Goal: Task Accomplishment & Management: Complete application form

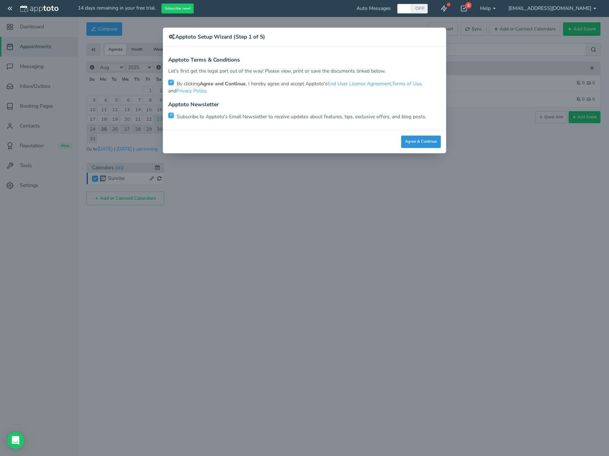
click at [421, 141] on button "Agree & Continue" at bounding box center [421, 142] width 40 height 12
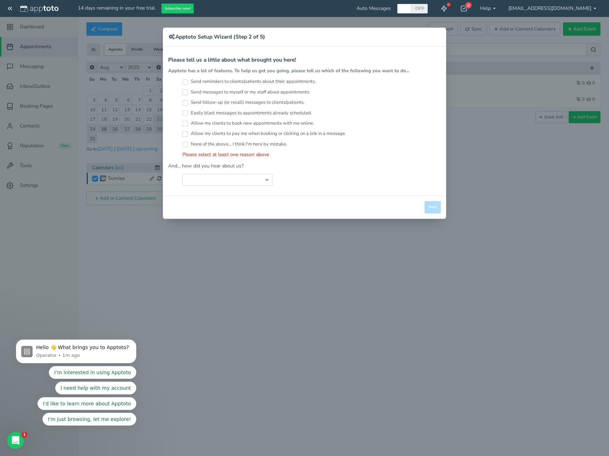
click at [185, 145] on input "None of the above... I think I'm here by mistake." at bounding box center [185, 145] width 6 height 6
checkbox input "true"
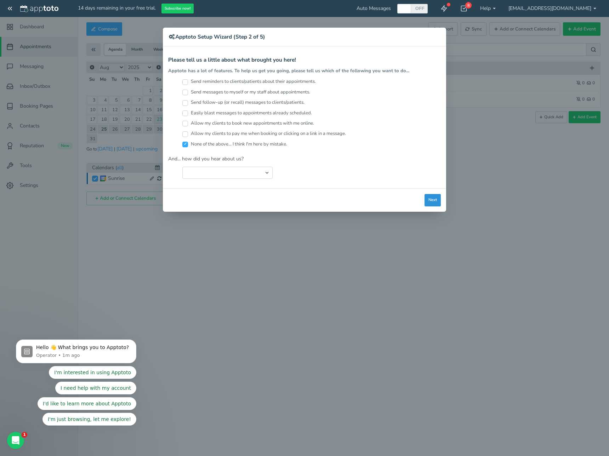
click at [432, 198] on button "Next" at bounding box center [433, 200] width 16 height 12
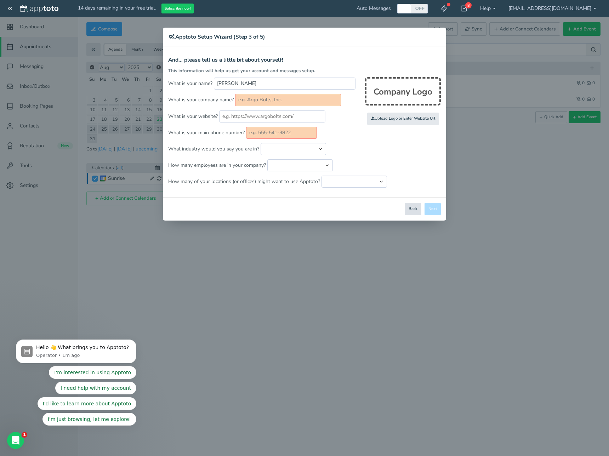
click at [418, 208] on button "Back" at bounding box center [413, 209] width 17 height 12
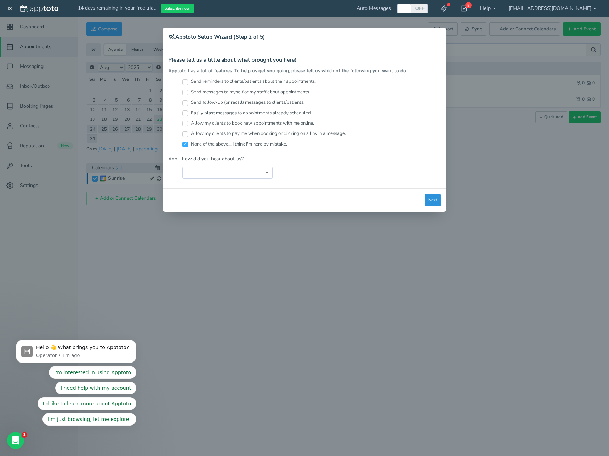
click at [432, 206] on button "Next" at bounding box center [433, 200] width 16 height 12
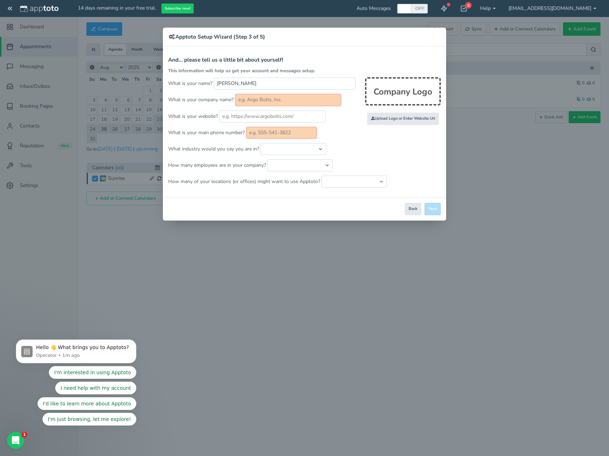
click at [432, 206] on div "Close Logout Cancel Back Saving! Save Done Next Agree & Continue" at bounding box center [304, 208] width 283 height 23
click at [507, 171] on div "× Apptoto Setup Wizard (Step 3 of 5) Apptoto Terms & Conditions Let's first get…" at bounding box center [304, 228] width 609 height 456
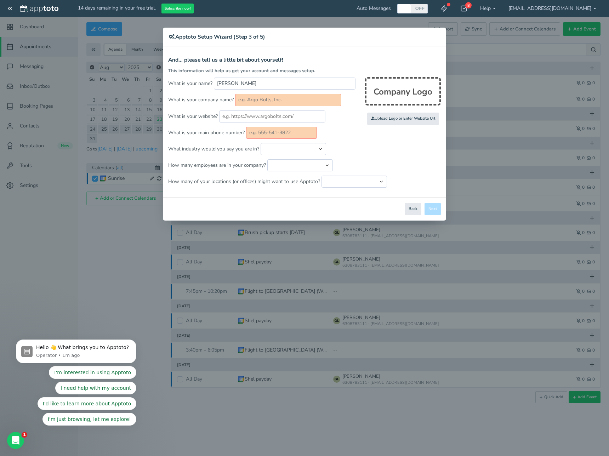
click at [281, 102] on input "text" at bounding box center [288, 100] width 106 height 12
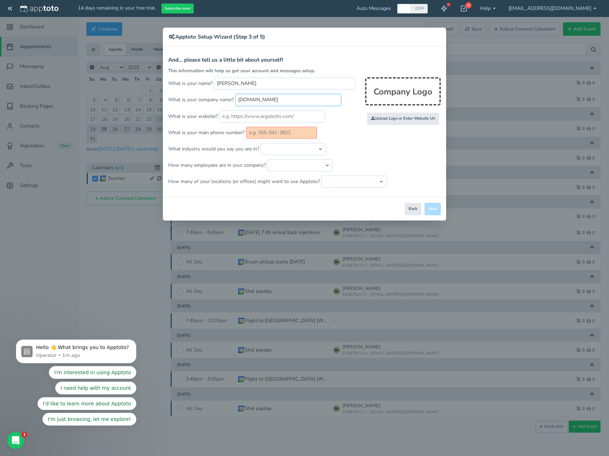
type input "[DOMAIN_NAME]"
click at [287, 131] on input "text" at bounding box center [281, 133] width 71 height 12
type input "6305705700"
click at [430, 206] on button "Next" at bounding box center [433, 209] width 16 height 12
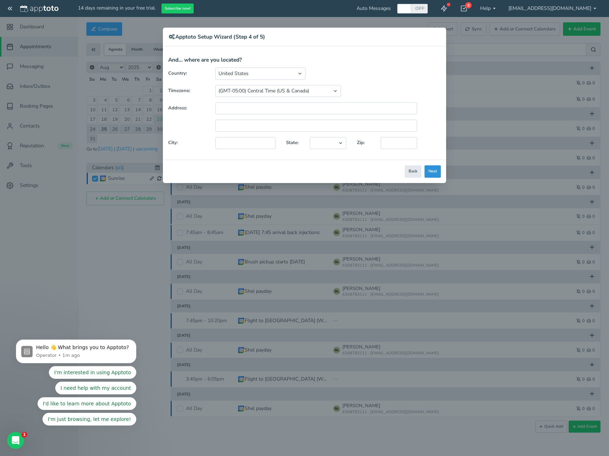
click at [427, 170] on button "Next" at bounding box center [433, 171] width 16 height 12
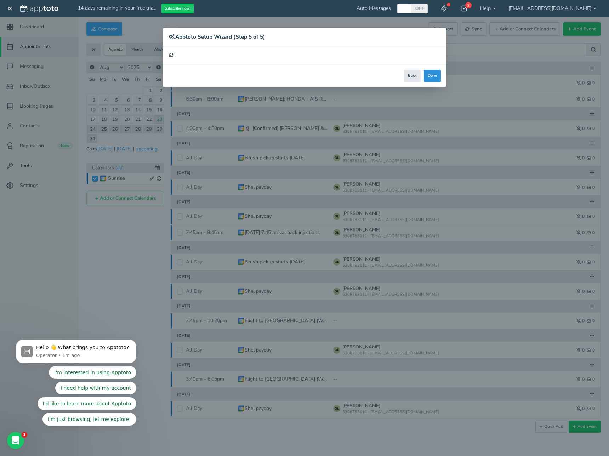
click at [439, 74] on button "Done" at bounding box center [432, 76] width 17 height 12
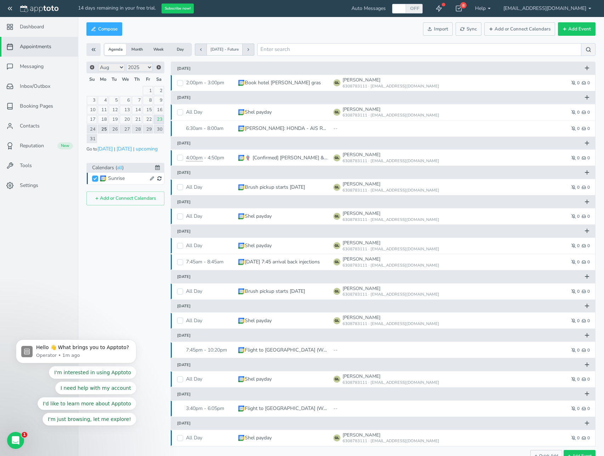
click at [96, 180] on input "Sunrise" at bounding box center [95, 179] width 6 height 6
checkbox input "true"
click at [33, 181] on link "Settings" at bounding box center [39, 186] width 78 height 20
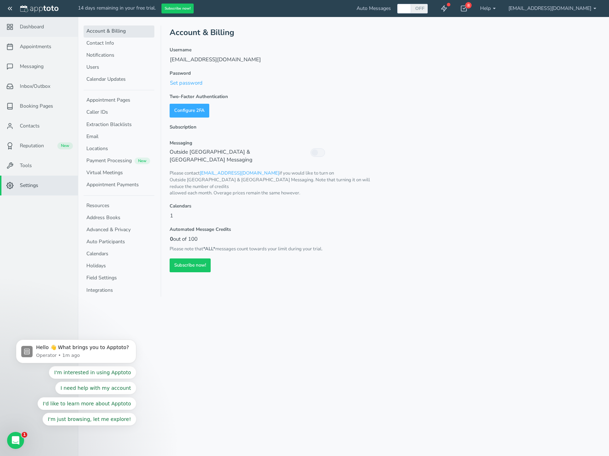
click at [31, 30] on link "Dashboard" at bounding box center [39, 27] width 78 height 20
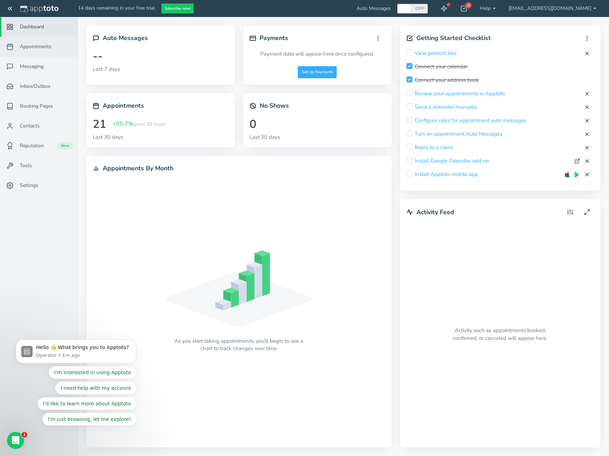
click at [38, 43] on span "Appointments" at bounding box center [36, 46] width 32 height 7
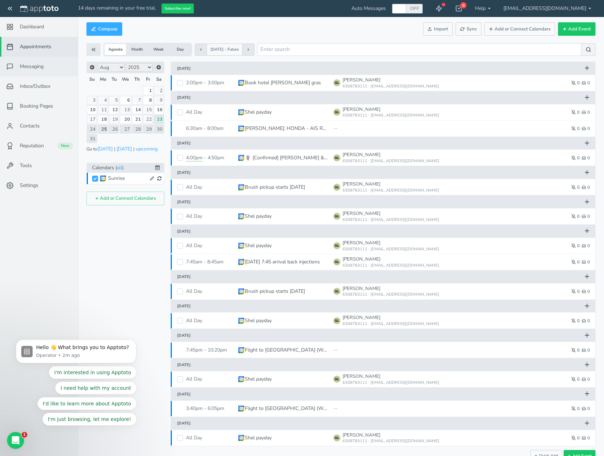
click at [45, 63] on link "Messaging" at bounding box center [39, 67] width 78 height 20
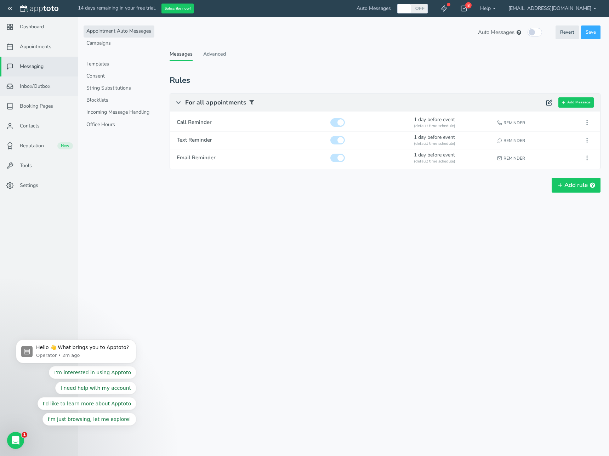
click at [48, 85] on span "Inbox/Outbox" at bounding box center [35, 86] width 30 height 7
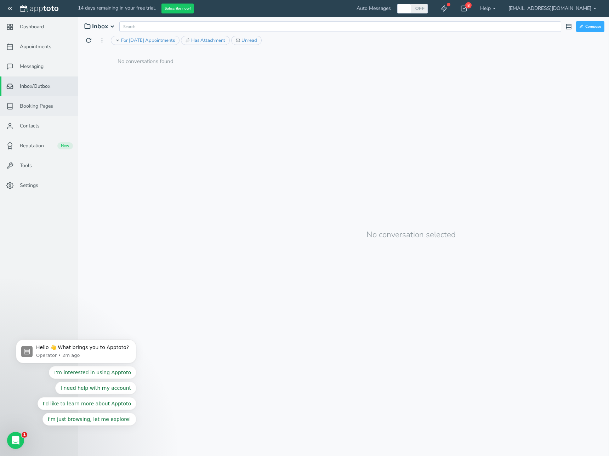
click at [37, 105] on span "Booking Pages" at bounding box center [36, 106] width 33 height 7
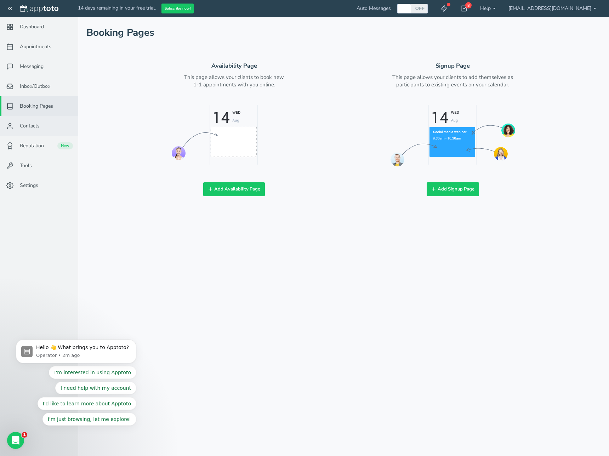
click at [34, 123] on span "Contacts" at bounding box center [30, 126] width 20 height 7
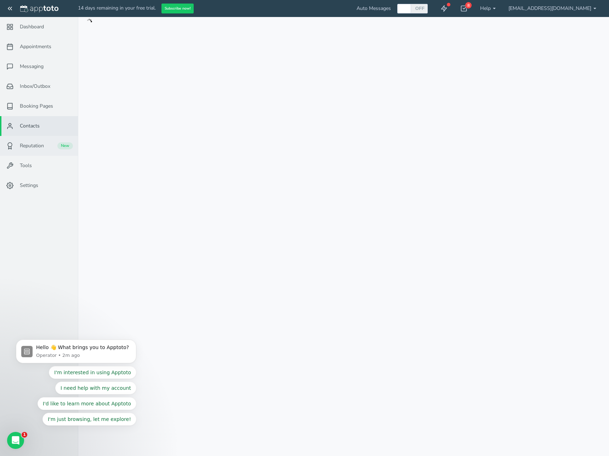
click at [28, 147] on span "Reputation" at bounding box center [32, 145] width 24 height 7
click at [24, 185] on span "Settings" at bounding box center [29, 185] width 18 height 7
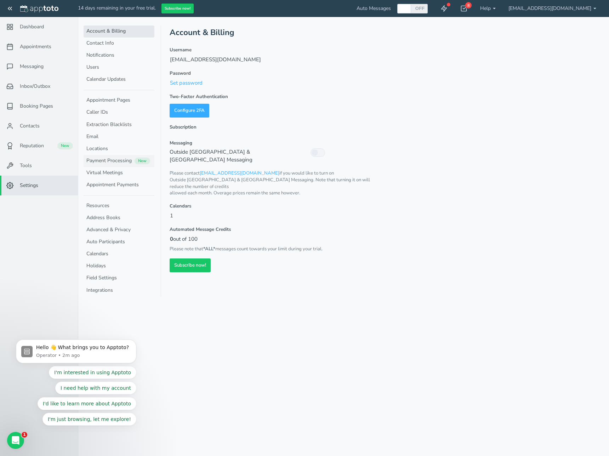
click at [106, 160] on link "Payment Processing New" at bounding box center [119, 161] width 71 height 12
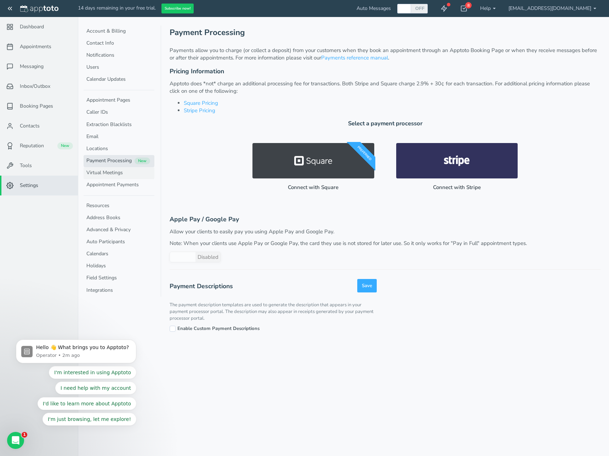
click at [105, 170] on link "Virtual Meetings" at bounding box center [119, 173] width 71 height 12
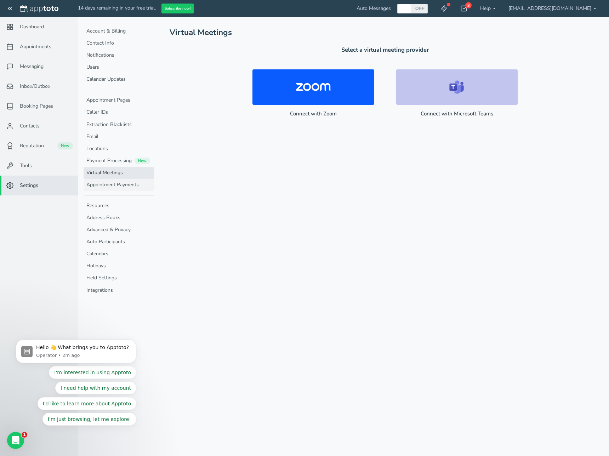
click at [105, 185] on link "Appointment Payments" at bounding box center [119, 185] width 71 height 12
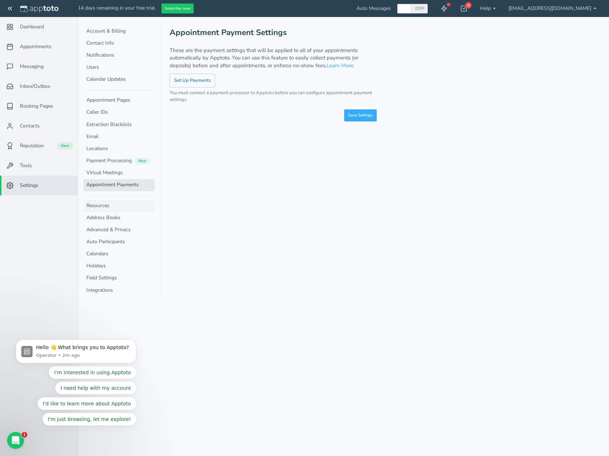
click at [103, 205] on link "Resources" at bounding box center [119, 206] width 71 height 12
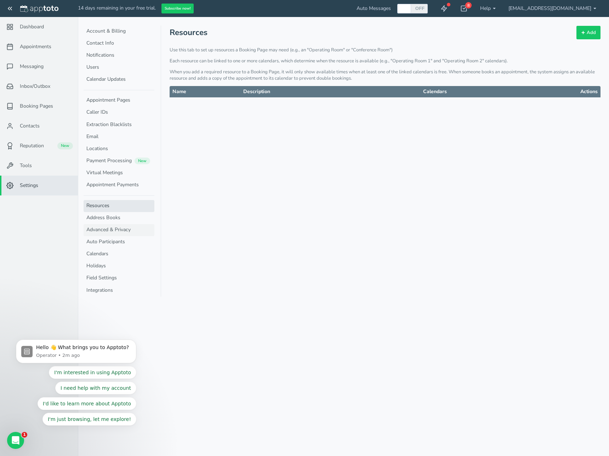
click at [107, 232] on link "Advanced & Privacy" at bounding box center [119, 230] width 71 height 12
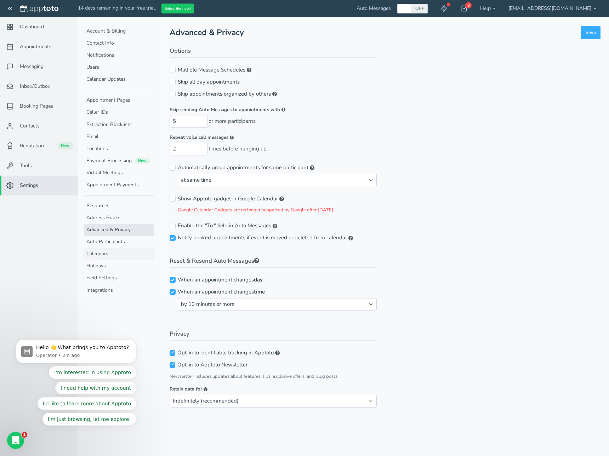
click at [101, 250] on link "Calendars" at bounding box center [119, 254] width 71 height 12
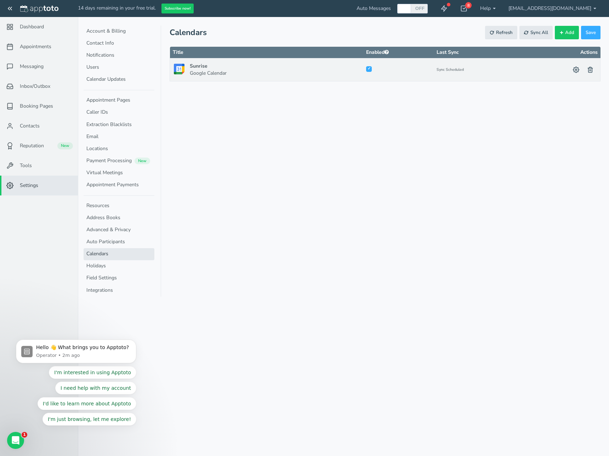
checkbox input "true"
click at [578, 73] on button at bounding box center [576, 69] width 14 height 13
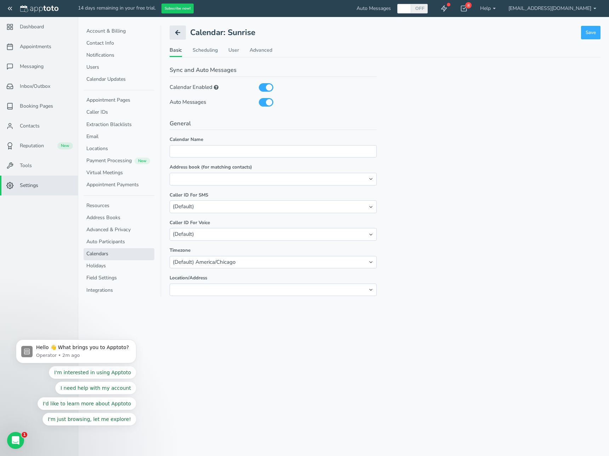
checkbox input "true"
type input "Sunrise"
select select "?"
select select "object:null"
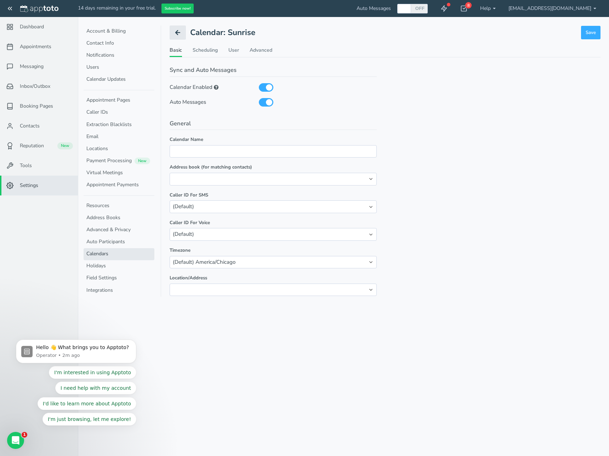
select select "object:null"
select select "?"
click at [173, 34] on button at bounding box center [178, 33] width 16 height 14
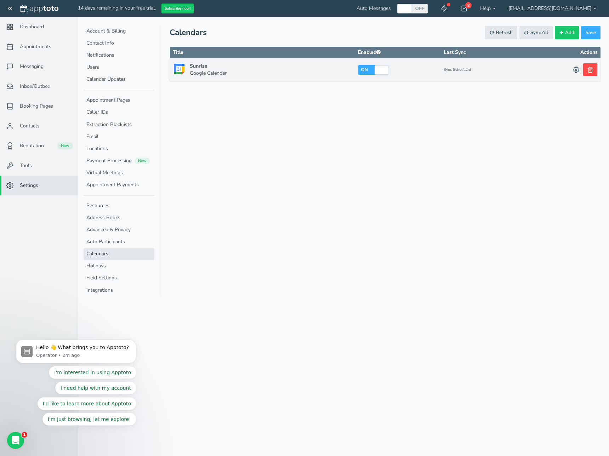
click at [589, 70] on icon at bounding box center [590, 70] width 6 height 6
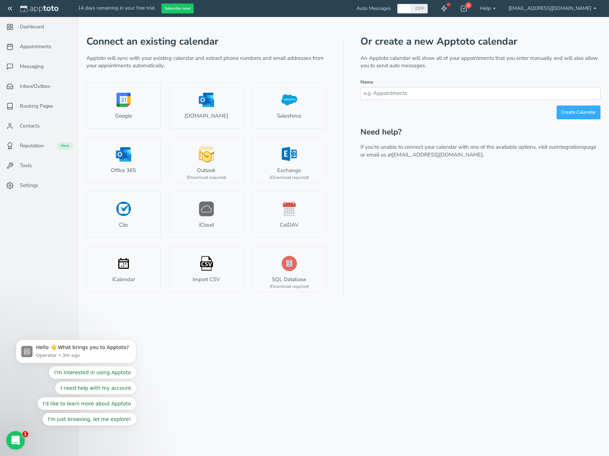
click at [16, 437] on icon "Open Intercom Messenger" at bounding box center [15, 440] width 12 height 12
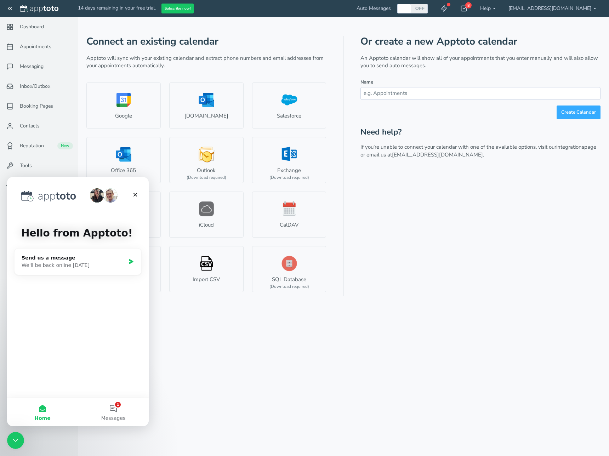
click at [187, 374] on div "Appointments Messaging Inbox/Outbox Booking Pages Campaigns Contacts Reputation…" at bounding box center [343, 228] width 531 height 456
click at [194, 348] on div "Appointments Messaging Inbox/Outbox Booking Pages Campaigns Contacts Reputation…" at bounding box center [343, 228] width 531 height 456
click at [134, 195] on icon "Close" at bounding box center [135, 195] width 6 height 6
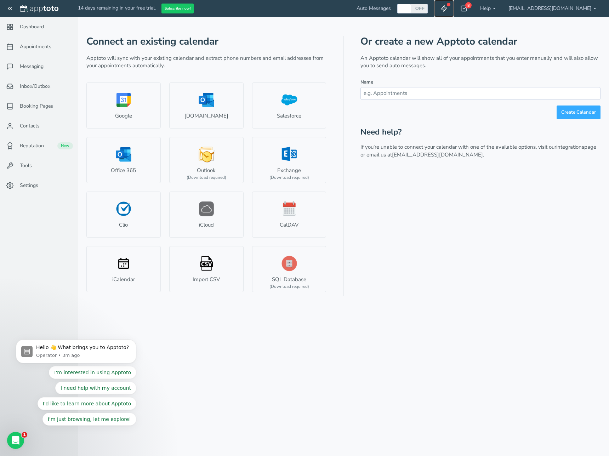
click at [447, 8] on use at bounding box center [444, 9] width 5 height 6
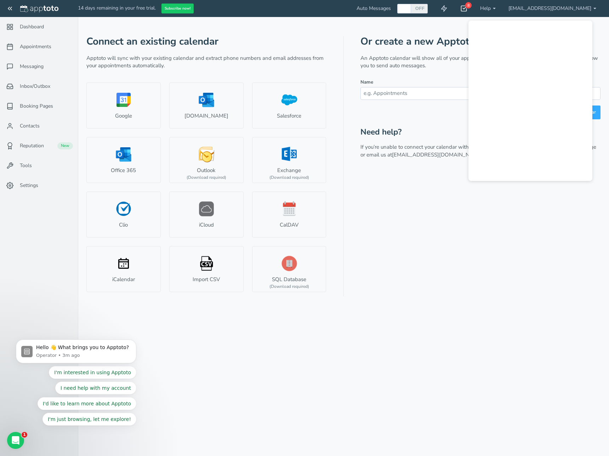
click at [474, 10] on div "8" at bounding box center [464, 8] width 20 height 17
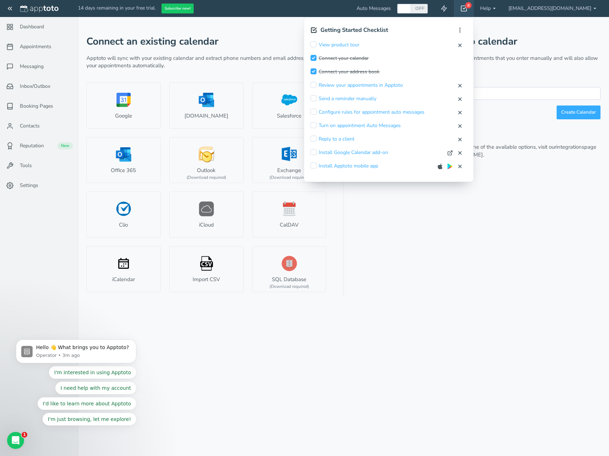
click at [552, 27] on div "Connect an existing calendar Apptoto will sync with your existing calendar and …" at bounding box center [343, 157] width 514 height 280
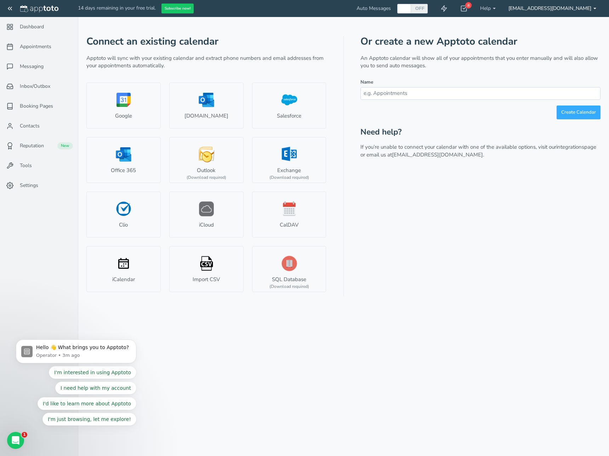
click at [572, 3] on link "[EMAIL_ADDRESS][DOMAIN_NAME]" at bounding box center [552, 8] width 101 height 17
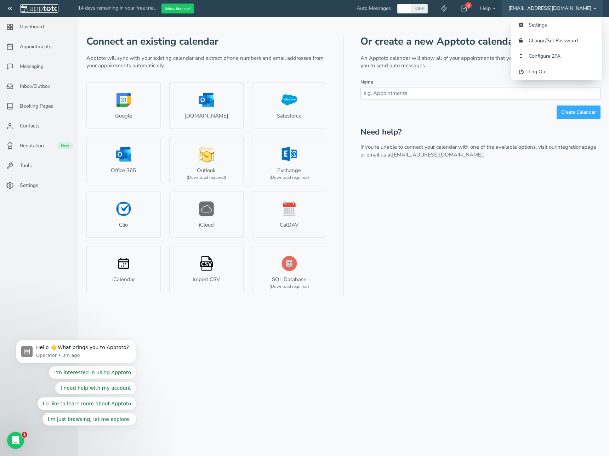
click at [52, 9] on img at bounding box center [39, 8] width 38 height 7
